Goal: Answer question/provide support

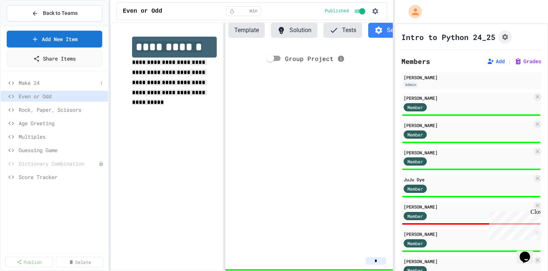
click at [37, 84] on span "Make 24" at bounding box center [58, 83] width 79 height 8
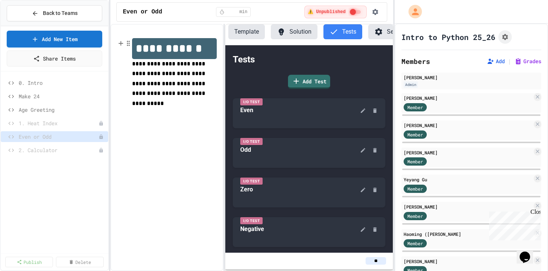
scroll to position [0, 0]
click at [39, 97] on span "Make 24" at bounding box center [58, 96] width 79 height 8
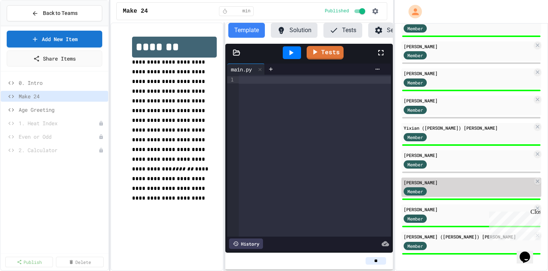
click at [490, 188] on div "Member" at bounding box center [468, 190] width 129 height 9
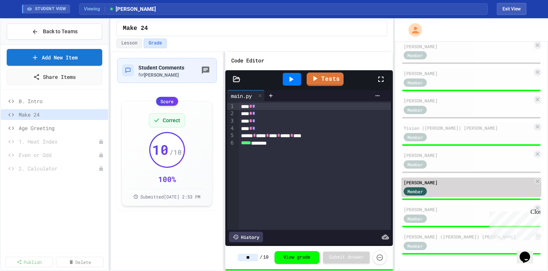
scroll to position [450, 0]
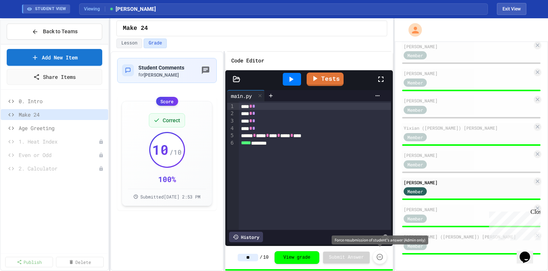
click at [382, 256] on icon "Force resubmission of student's answer (Admin only)" at bounding box center [379, 256] width 7 height 7
